Goal: Task Accomplishment & Management: Use online tool/utility

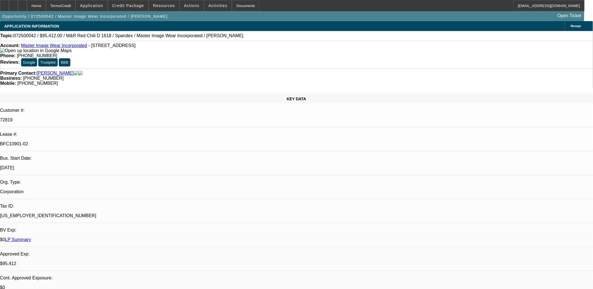
select select "0"
select select "0.1"
select select "0"
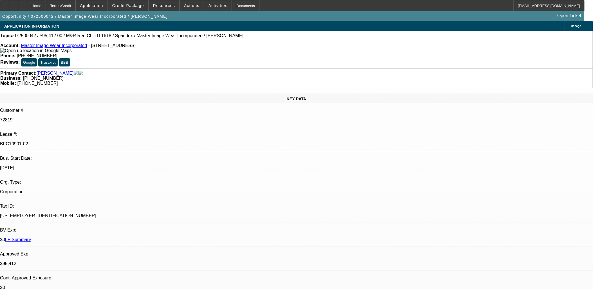
select select "0.1"
select select "0"
select select "0.1"
select select "0"
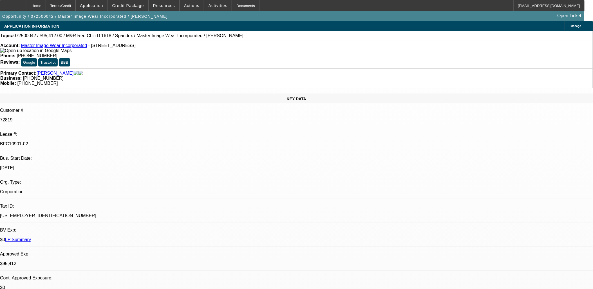
select select "0"
select select "0.1"
select select "1"
select select "4"
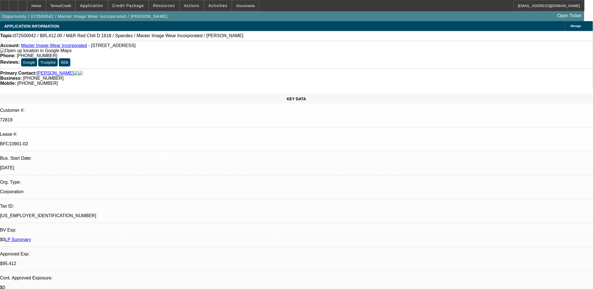
select select "1"
select select "4"
select select "1"
select select "3"
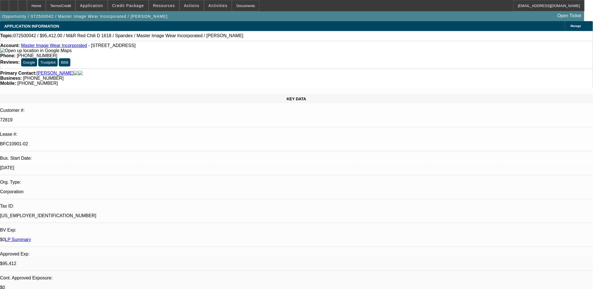
select select "4"
select select "1"
select select "3"
select select "4"
click at [5, 4] on icon at bounding box center [5, 4] width 0 height 0
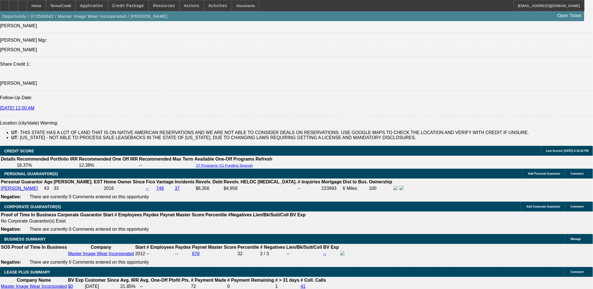
scroll to position [875, 0]
